Goal: Entertainment & Leisure: Consume media (video, audio)

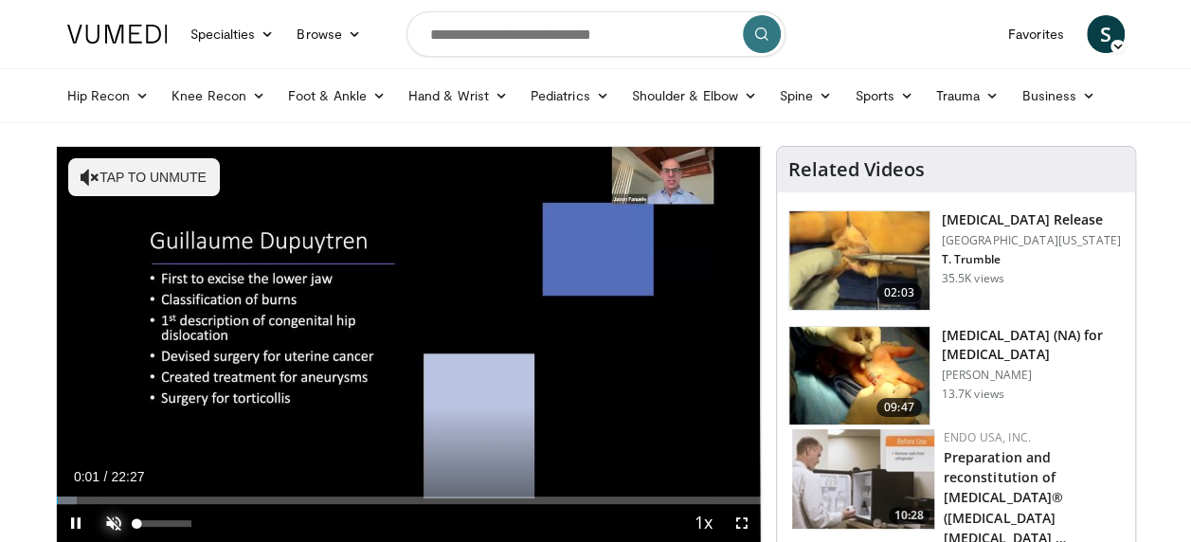
click at [130, 517] on span "Video Player" at bounding box center [114, 523] width 38 height 38
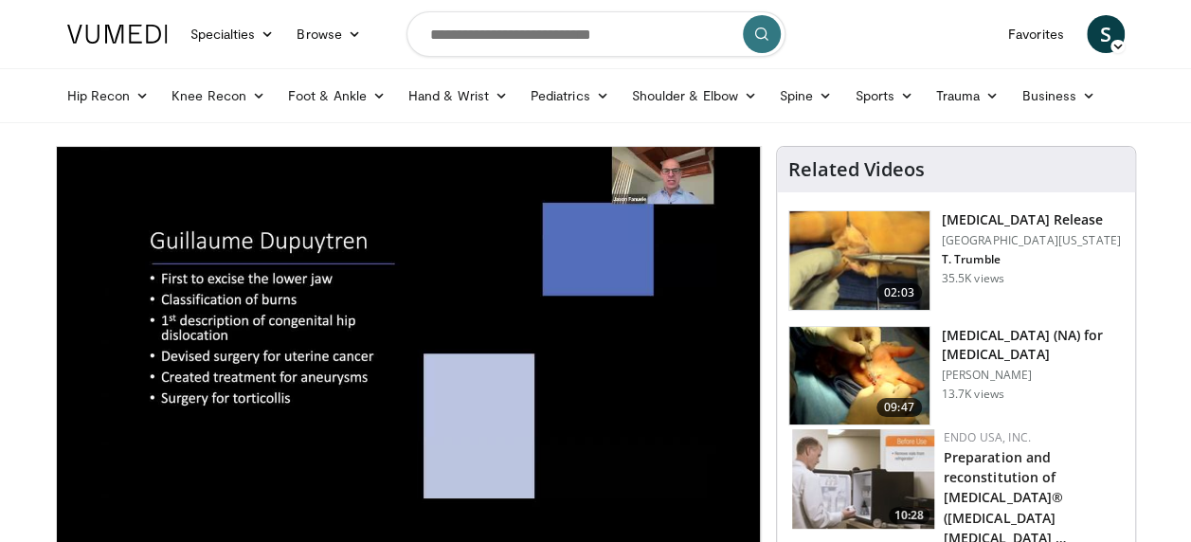
click at [0, 384] on html "Specialties Adult & Family Medicine Allergy, Asthma, Immunology Anesthesiology …" at bounding box center [595, 271] width 1191 height 542
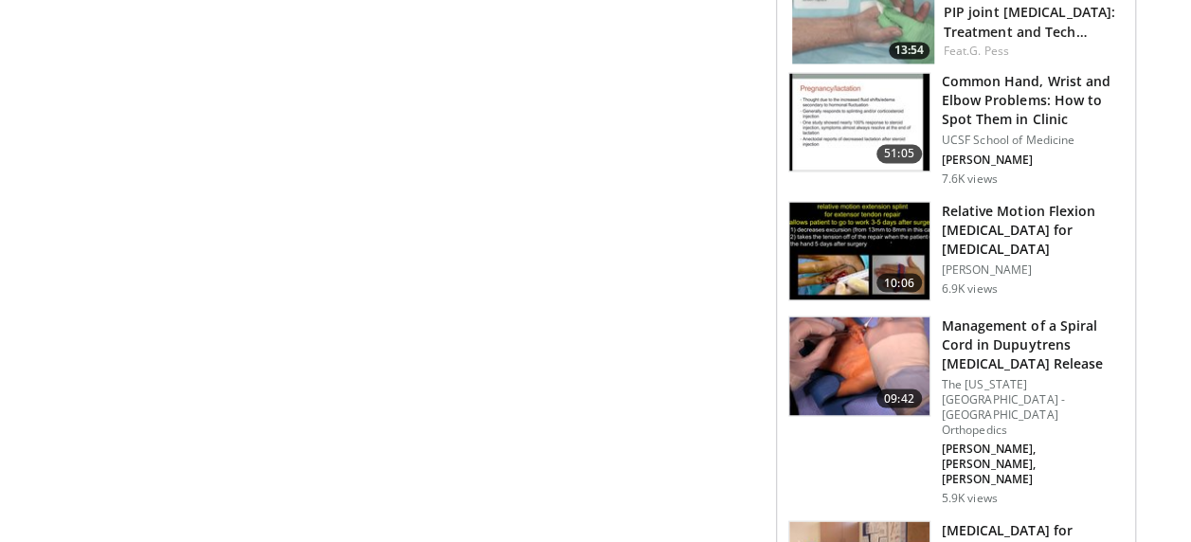
scroll to position [1630, 0]
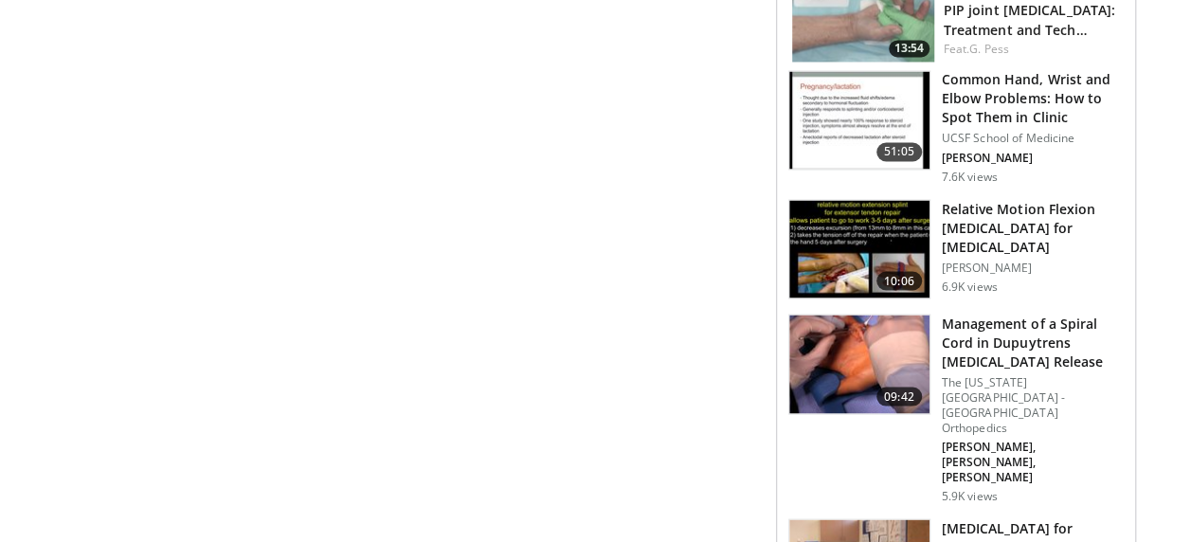
click at [855, 315] on img at bounding box center [859, 364] width 140 height 99
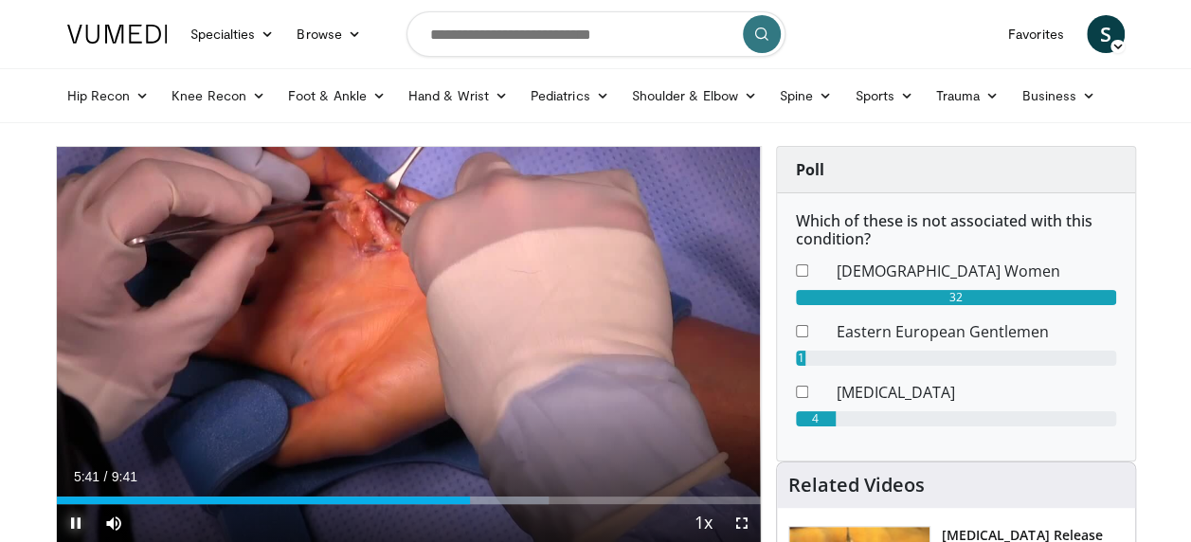
click at [68, 523] on span "Video Player" at bounding box center [76, 523] width 38 height 38
